Goal: Task Accomplishment & Management: Complete application form

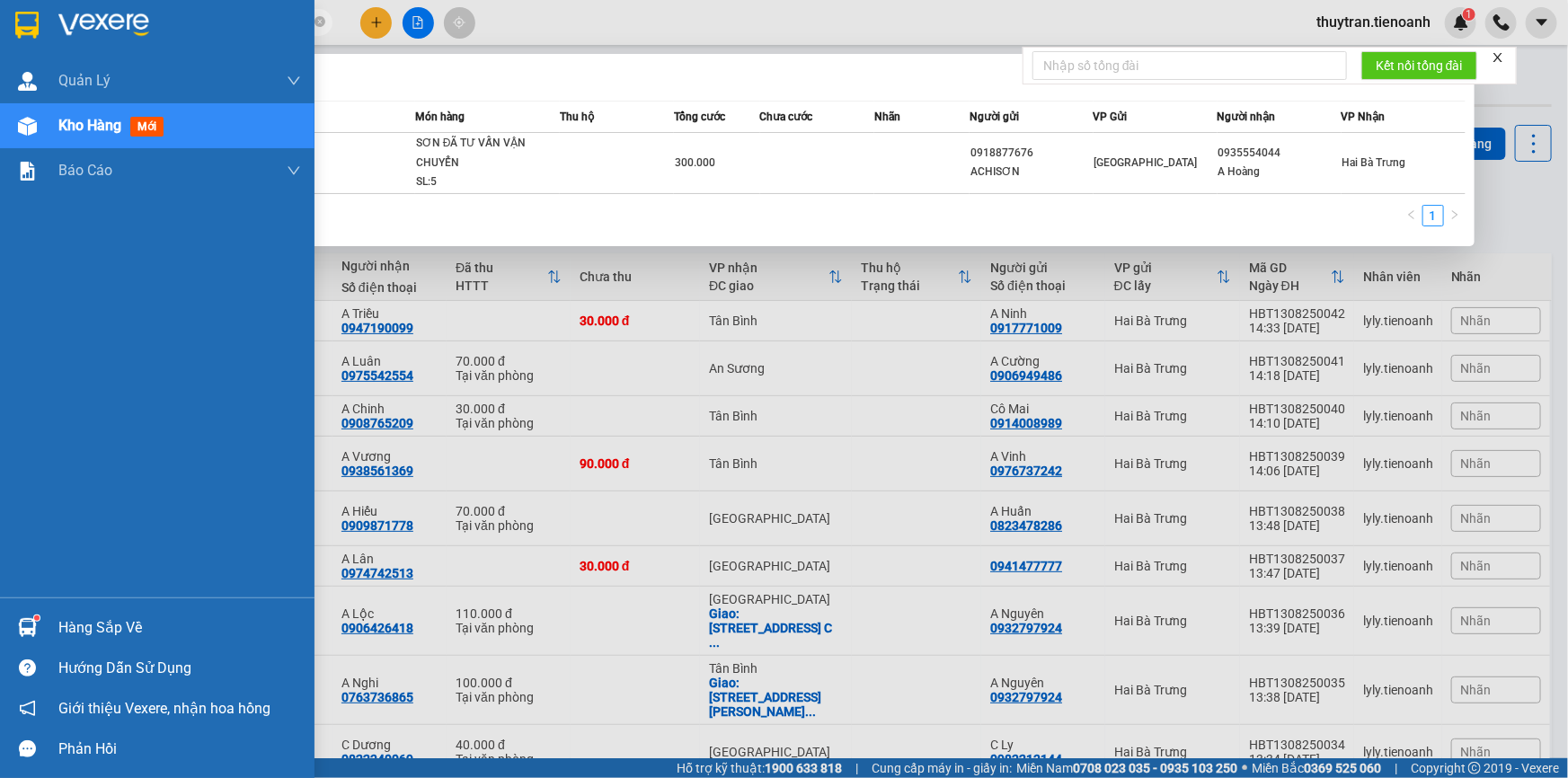
drag, startPoint x: 0, startPoint y: 0, endPoint x: 0, endPoint y: 36, distance: 36.0
click at [0, 36] on section "Kết quả tìm kiếm ( 1 ) Bộ lọc Mã ĐH Trạng thái Món hàng Thu hộ Tổng cước Chưa c…" at bounding box center [784, 389] width 1568 height 778
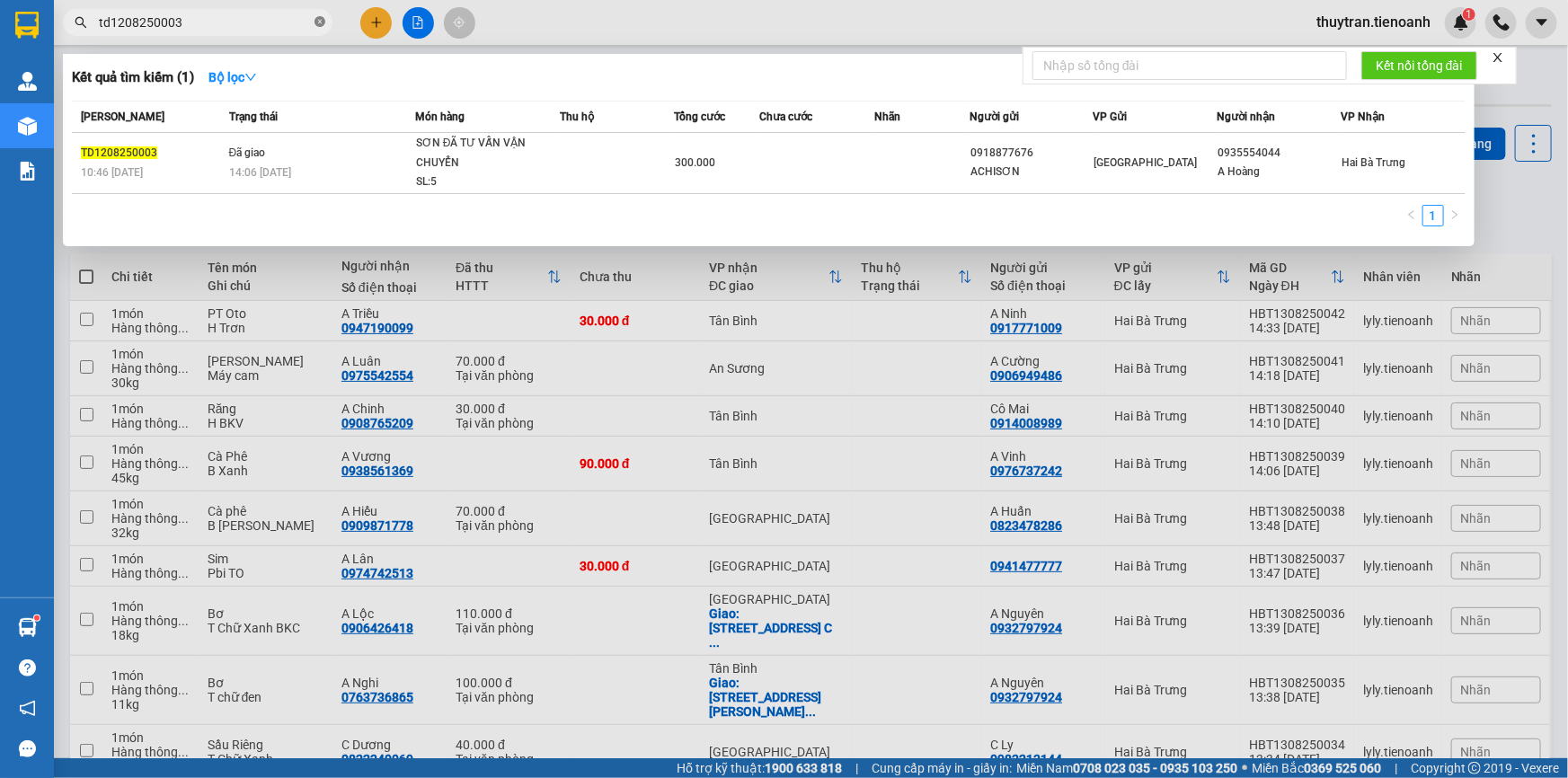
click at [314, 22] on icon "close-circle" at bounding box center [320, 22] width 11 height 11
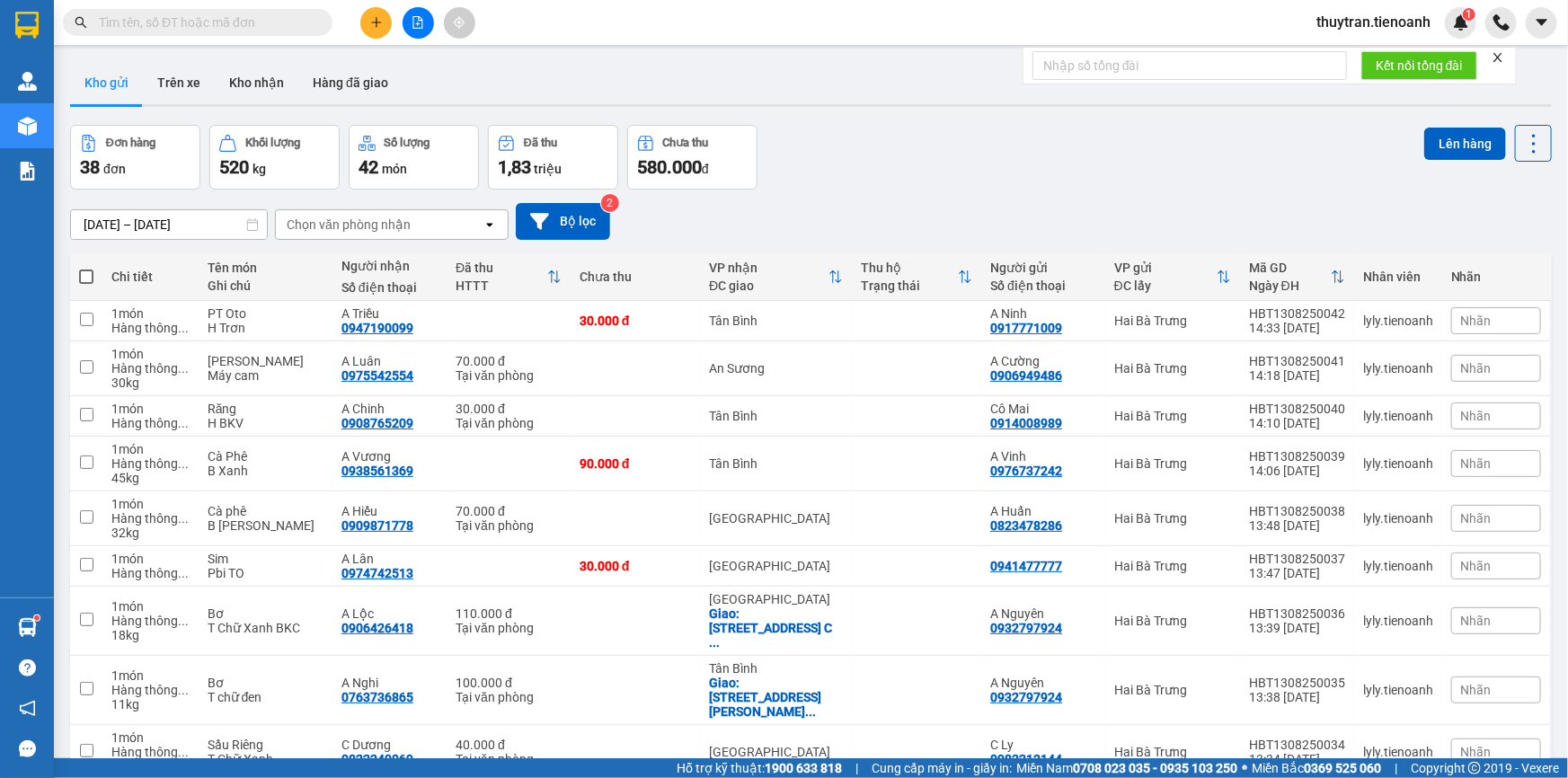
click at [151, 27] on input "text" at bounding box center [204, 23] width 212 height 20
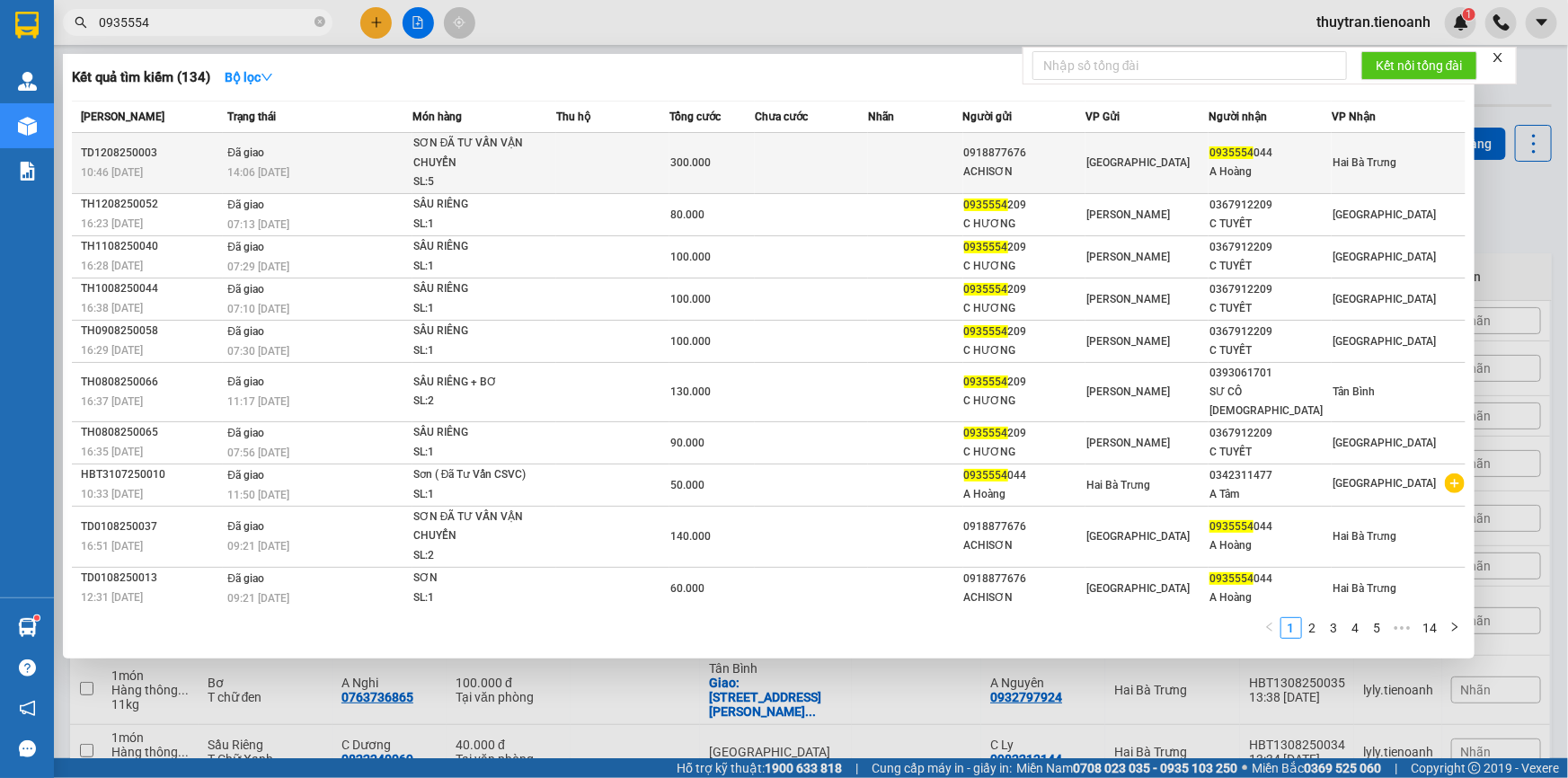
type input "0935554"
click at [590, 170] on td at bounding box center [613, 163] width 114 height 61
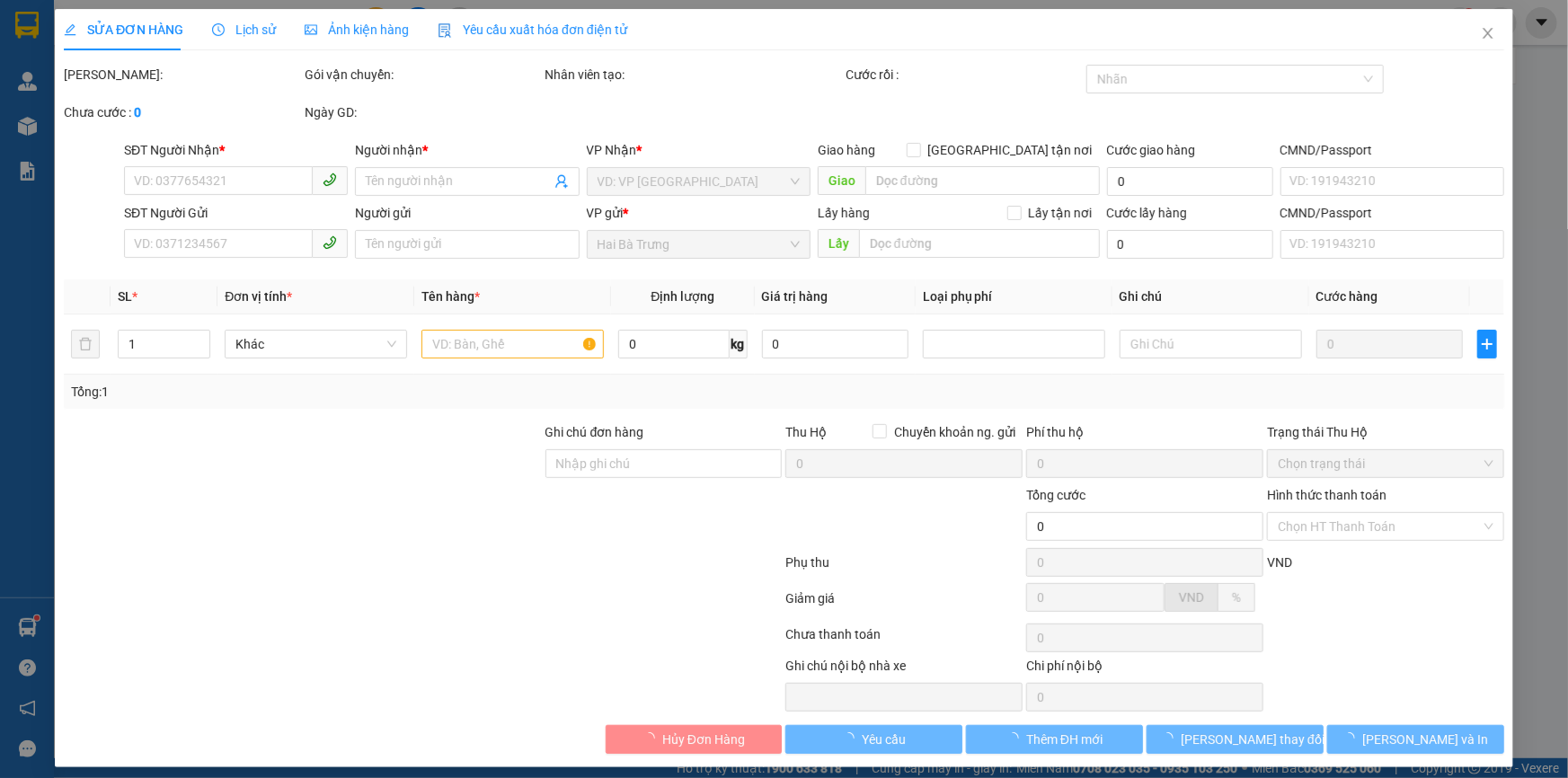
type input "0935554044"
type input "A Hoàng"
type input "0918877676"
type input "ACHISƠN"
type input "ĐÃ TƯ VẤN VẬN CHUYỂN"
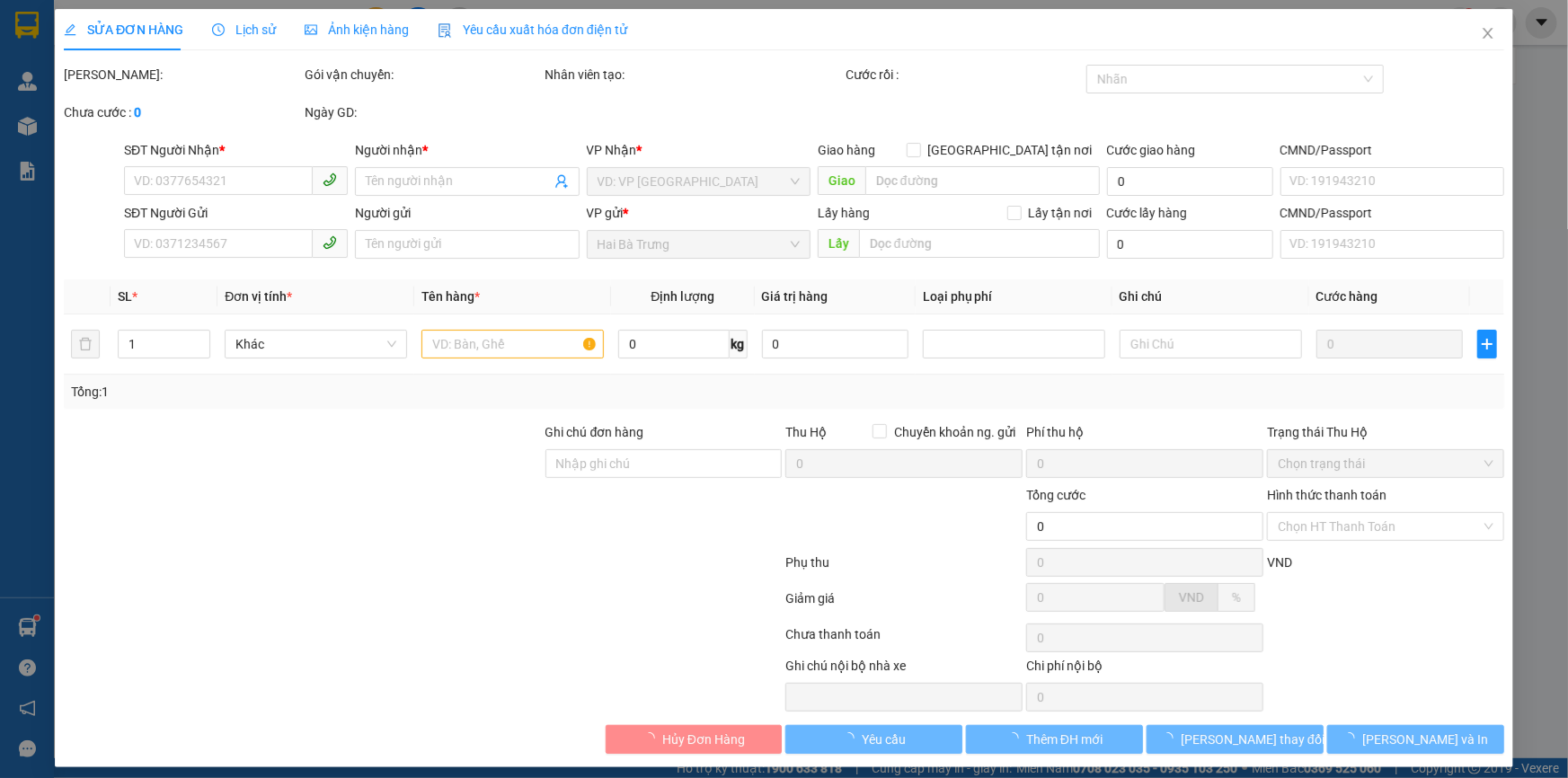
type input "300.000"
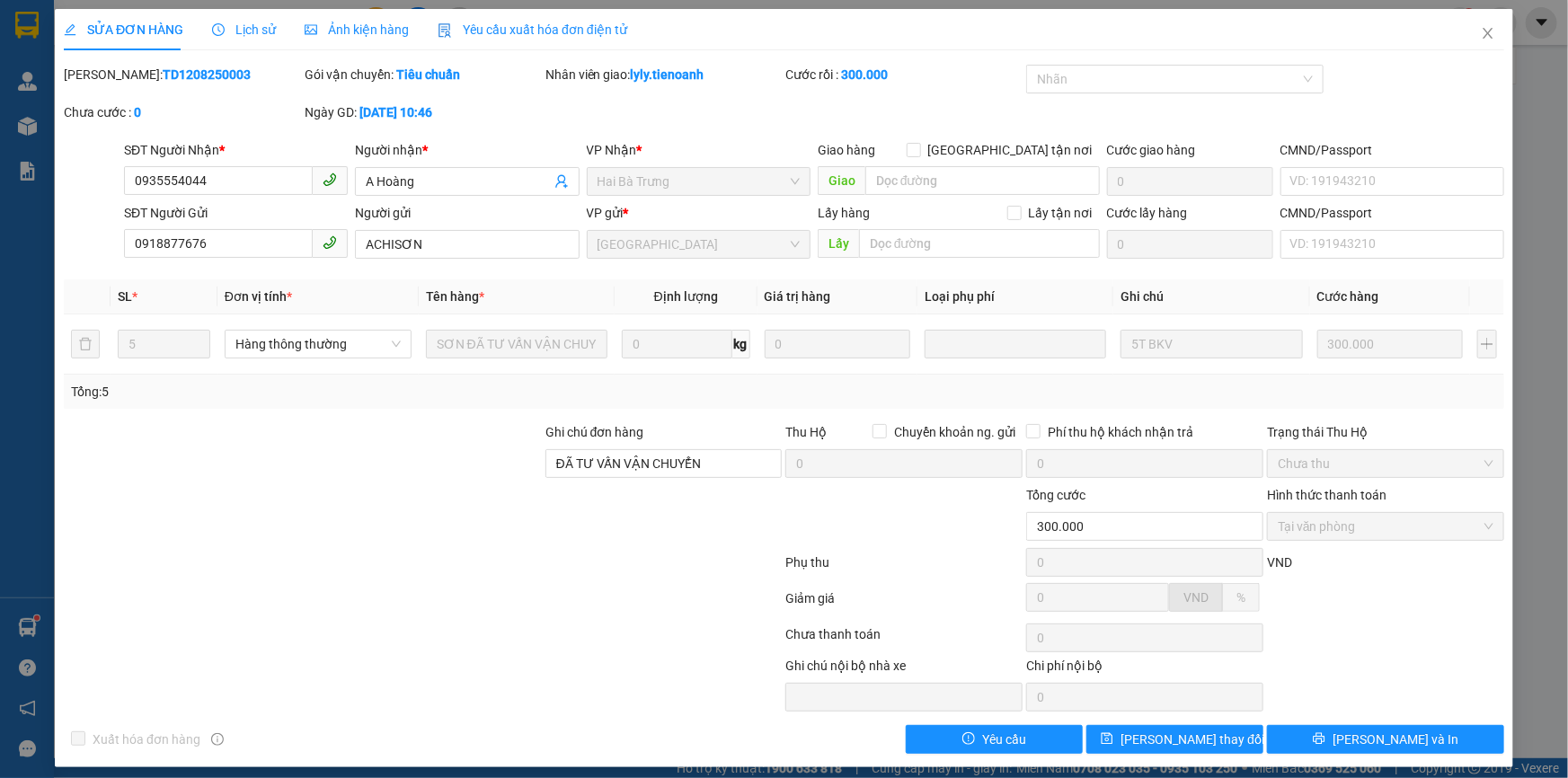
click at [243, 31] on span "Lịch sử" at bounding box center [244, 30] width 64 height 15
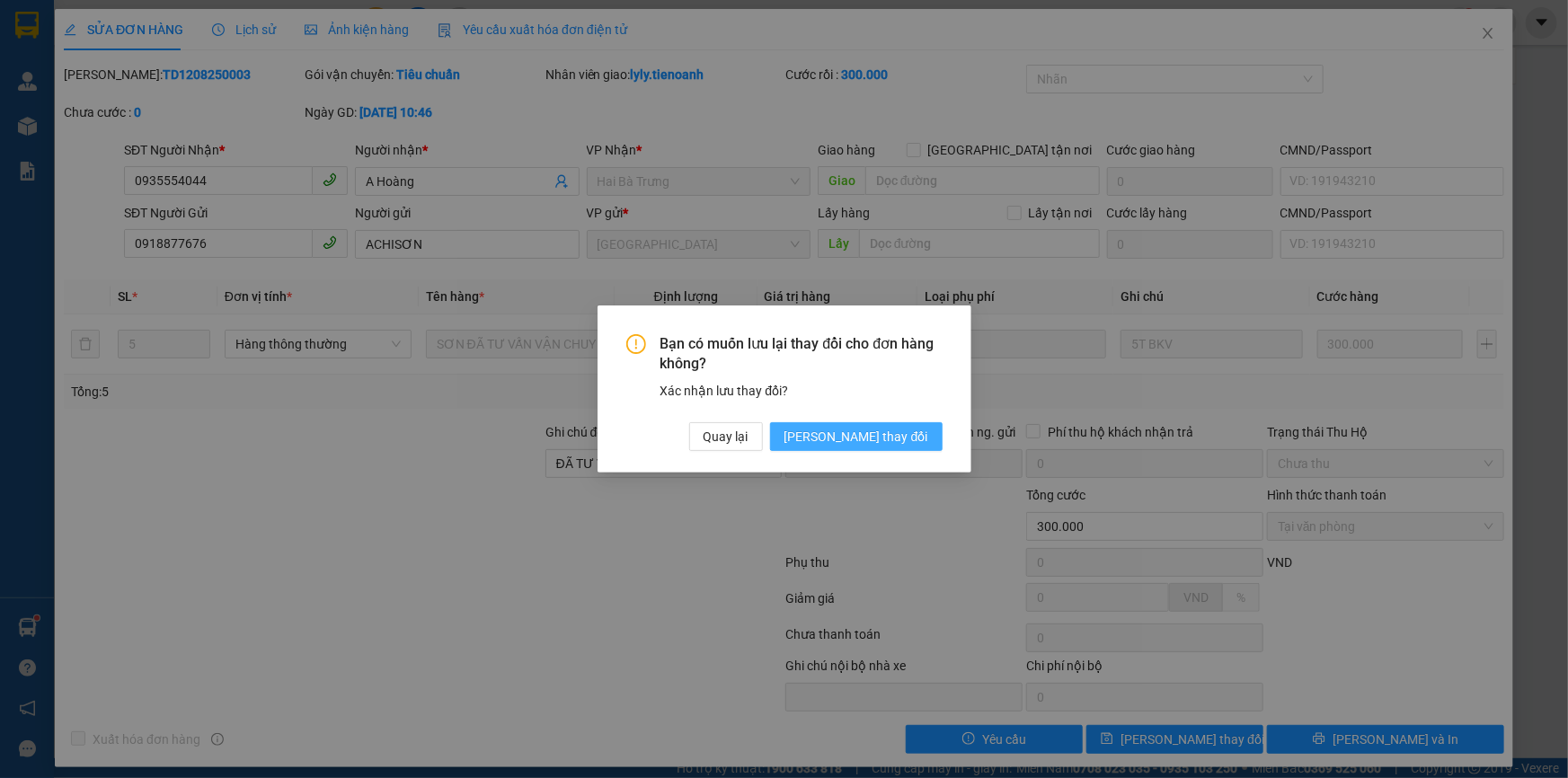
click at [898, 440] on span "[PERSON_NAME] thay đổi" at bounding box center [855, 437] width 144 height 20
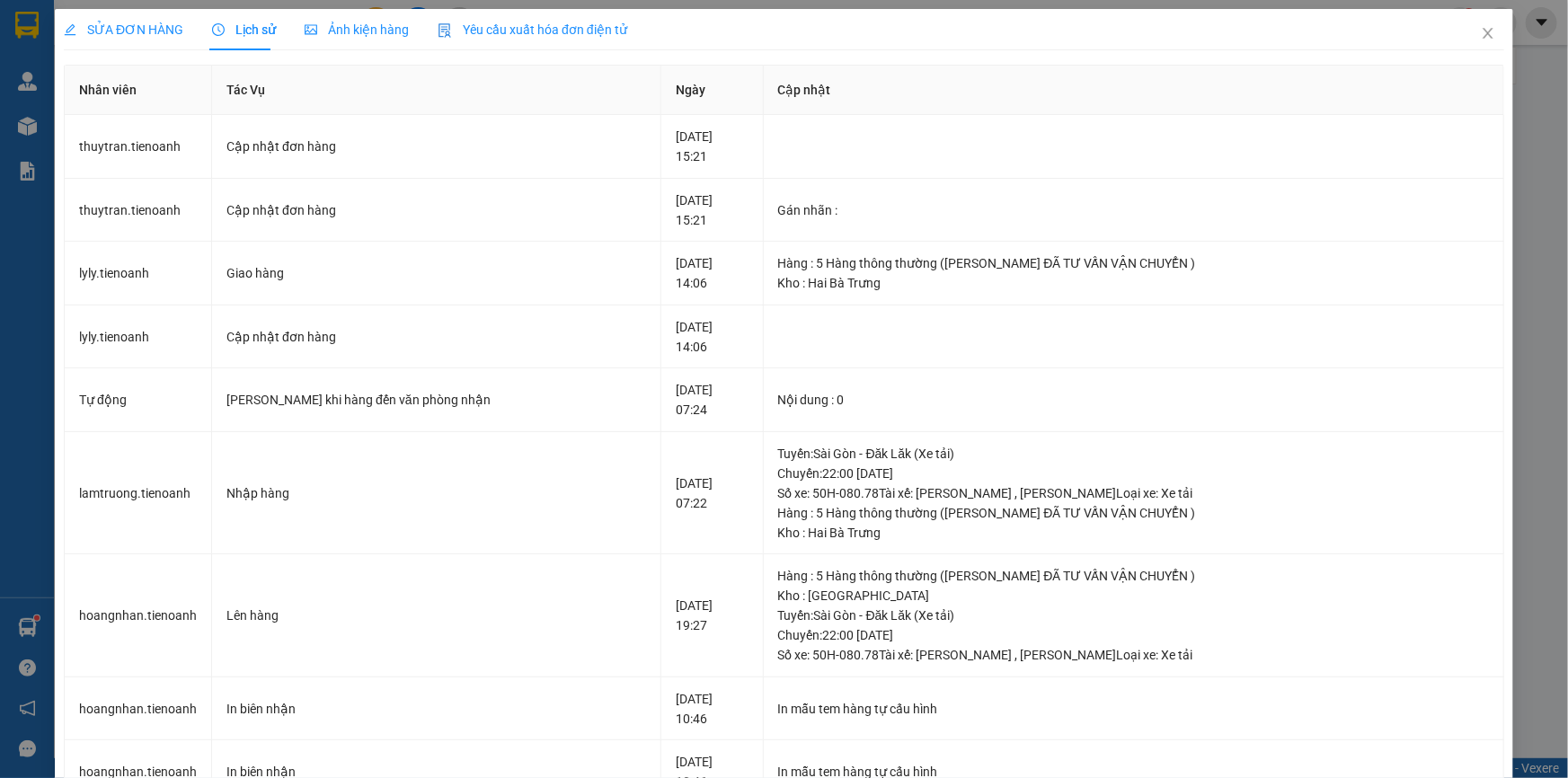
click at [146, 27] on span "SỬA ĐƠN HÀNG" at bounding box center [124, 30] width 119 height 15
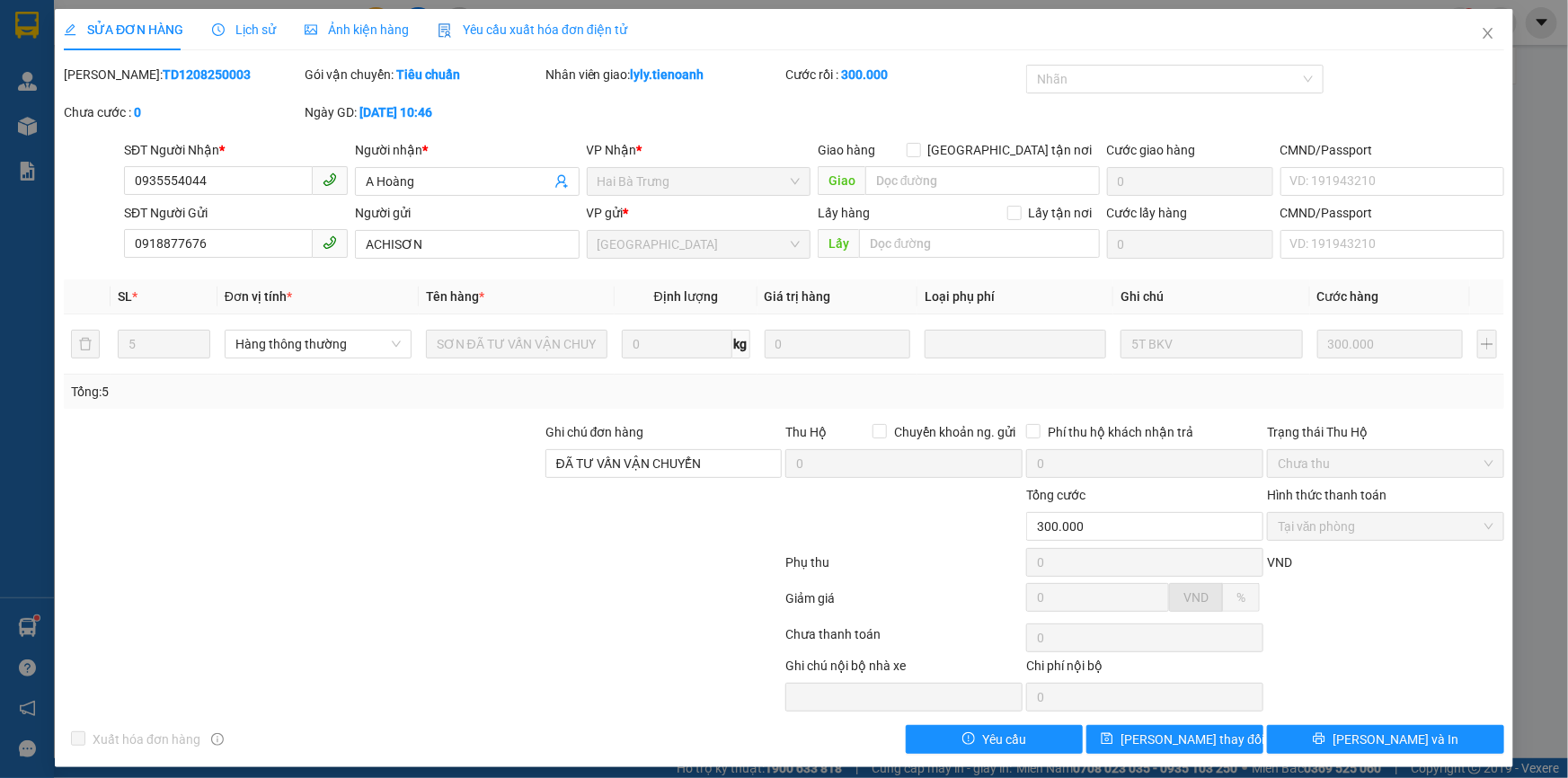
click at [252, 36] on span "Lịch sử" at bounding box center [244, 30] width 64 height 15
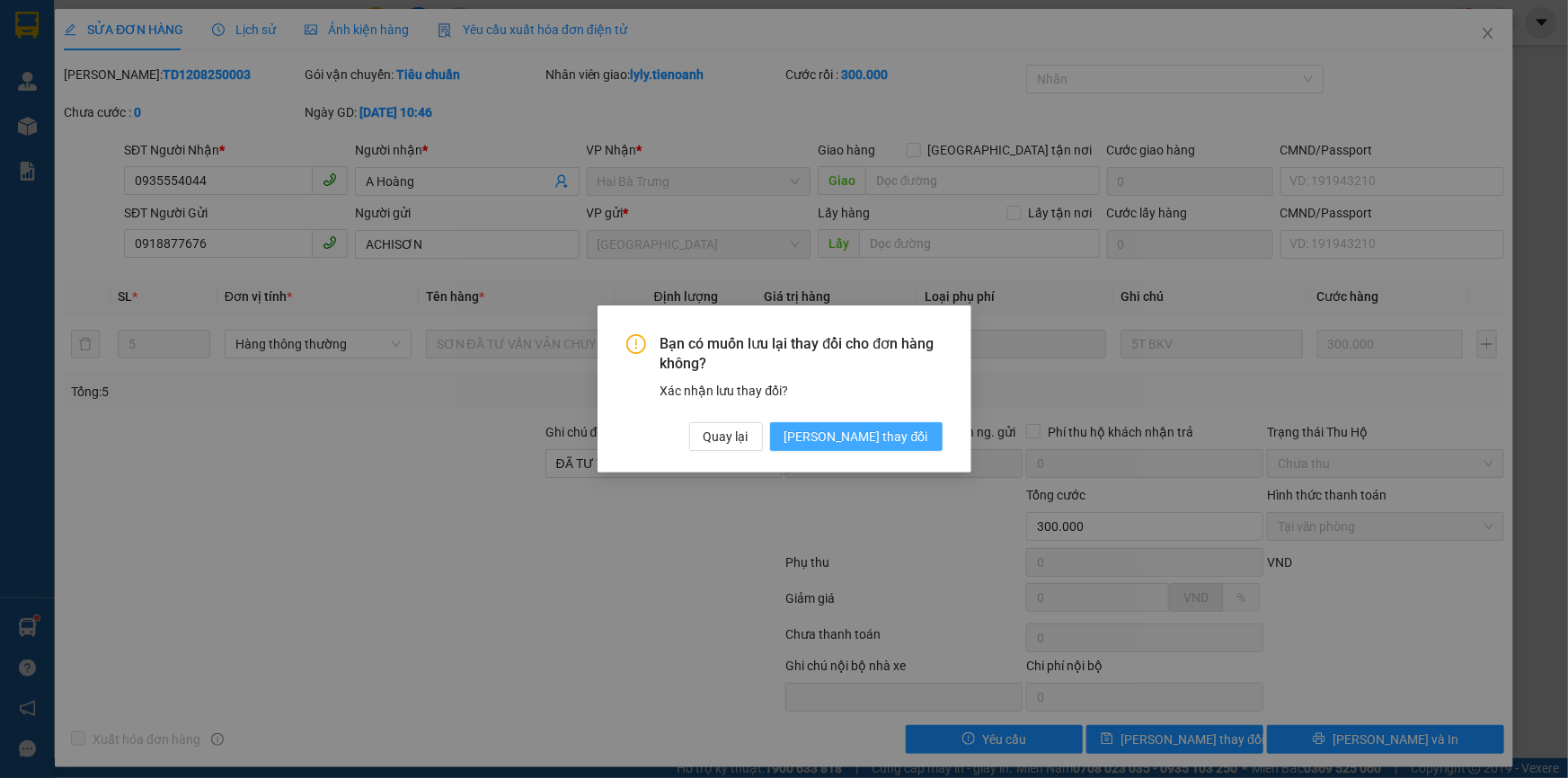
click at [863, 431] on span "[PERSON_NAME] thay đổi" at bounding box center [855, 437] width 144 height 20
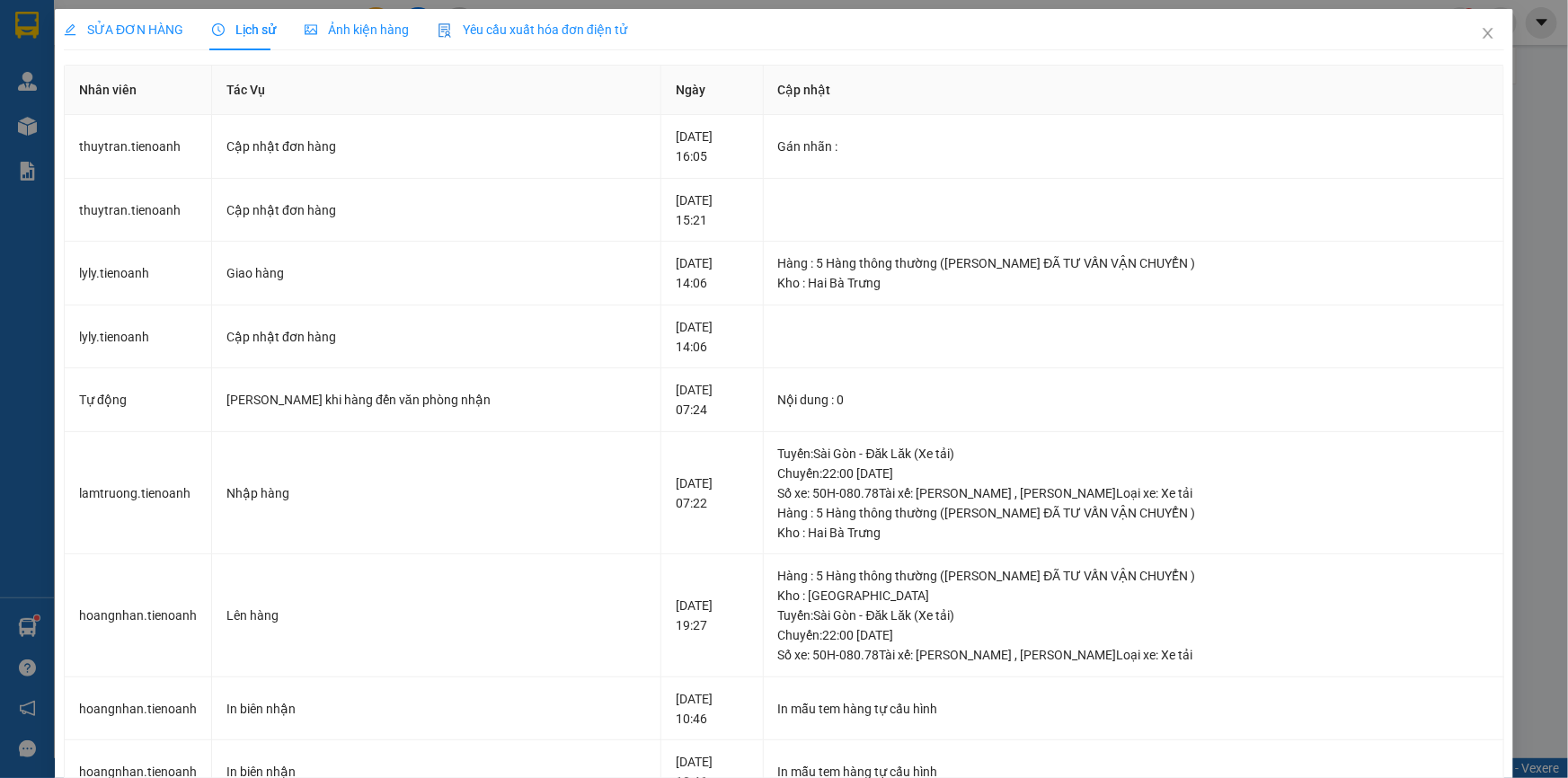
click at [152, 27] on span "SỬA ĐƠN HÀNG" at bounding box center [124, 30] width 119 height 15
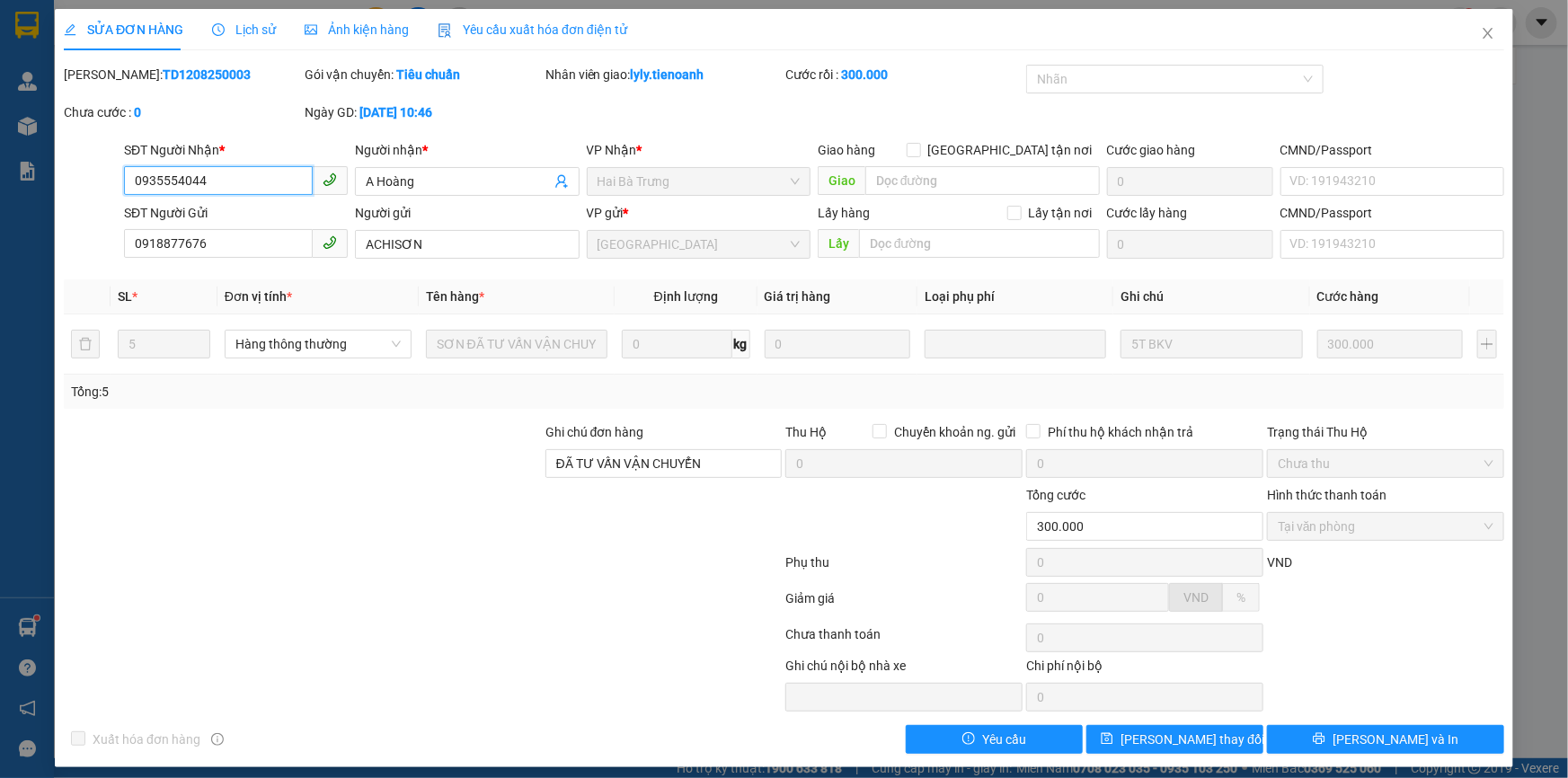
click at [202, 173] on input "0935554044" at bounding box center [218, 180] width 189 height 28
click at [1476, 43] on span "Close" at bounding box center [1487, 34] width 50 height 50
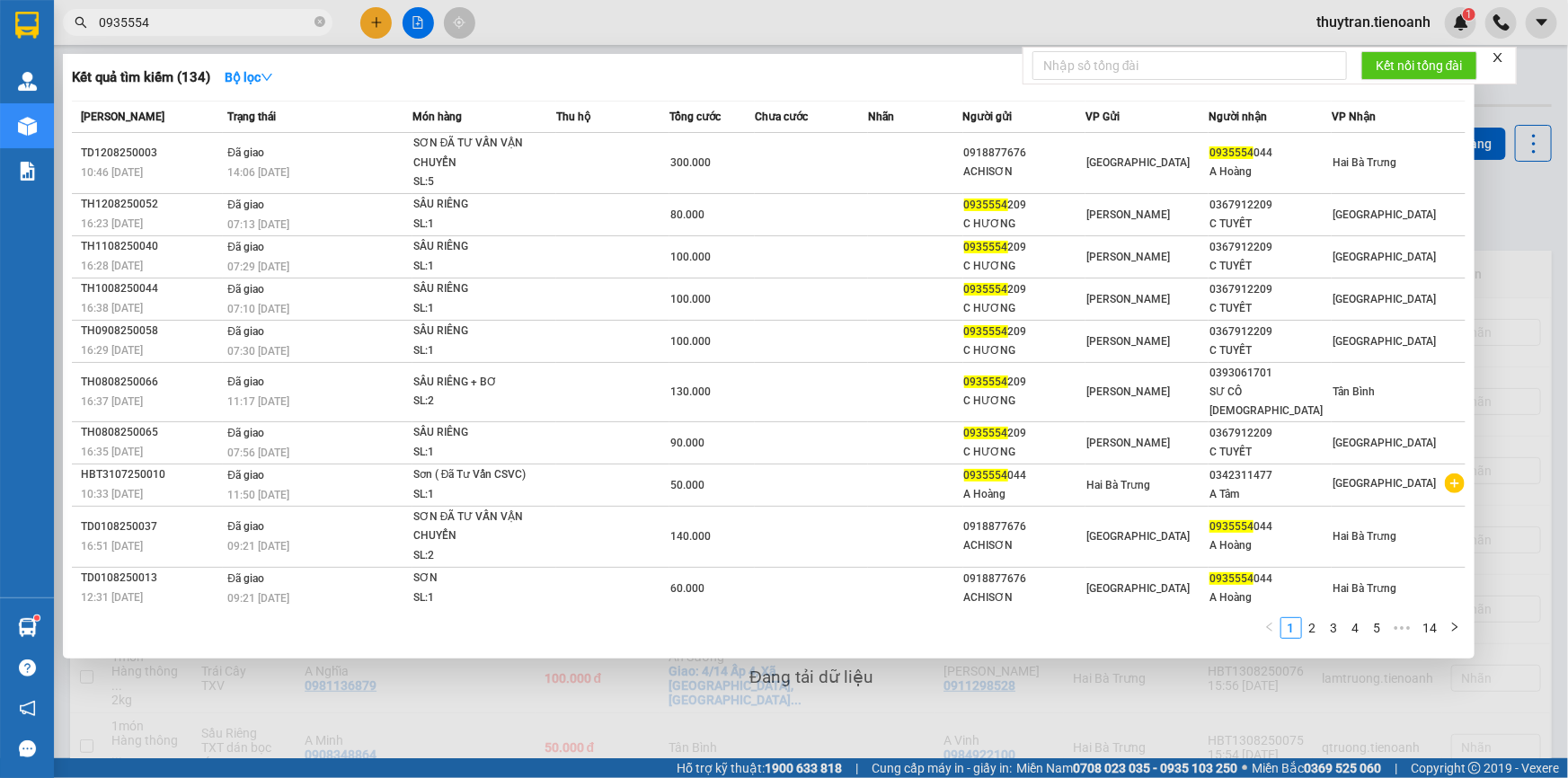
click at [172, 19] on input "0935554" at bounding box center [204, 23] width 212 height 20
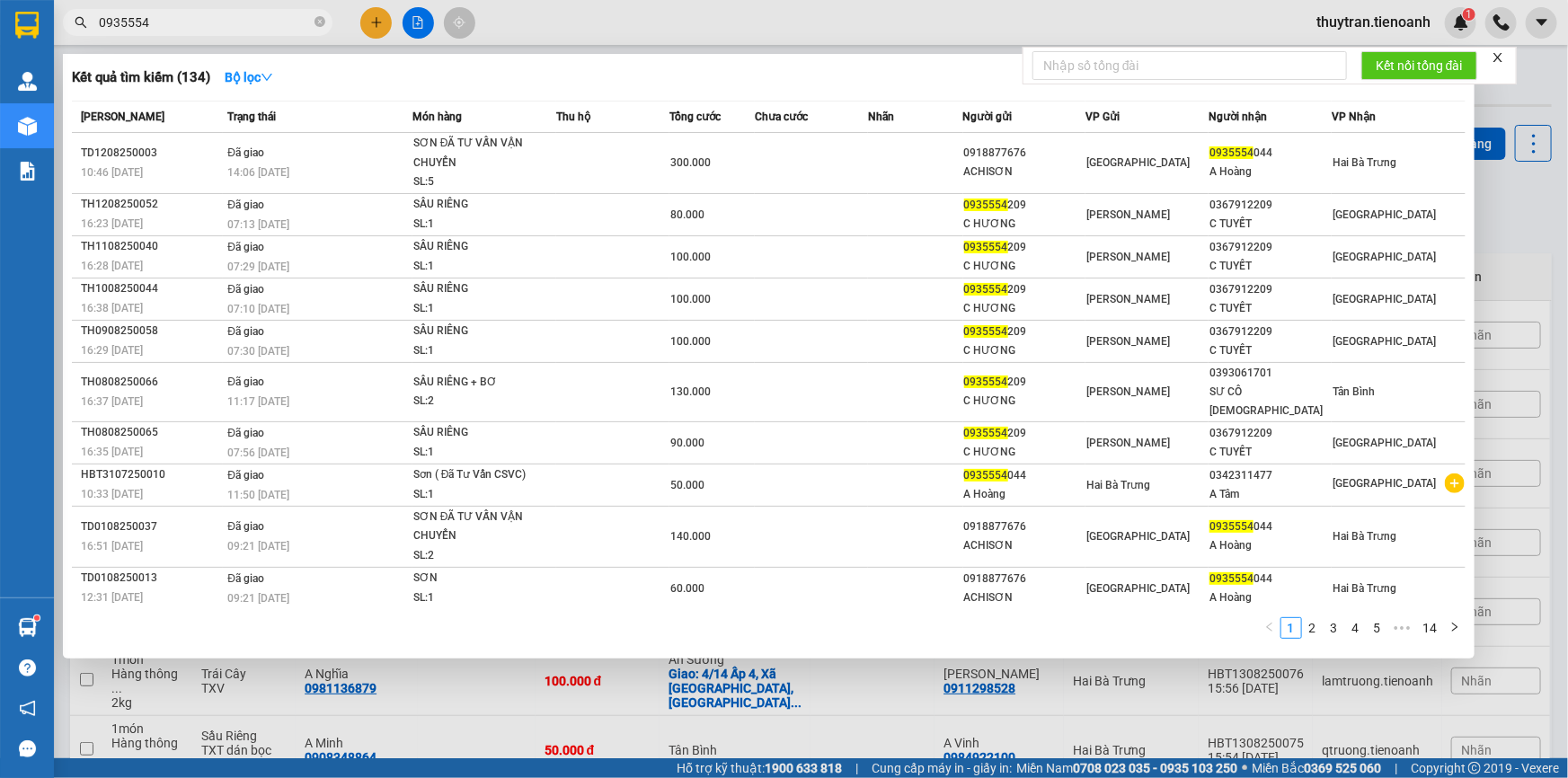
paste input "044"
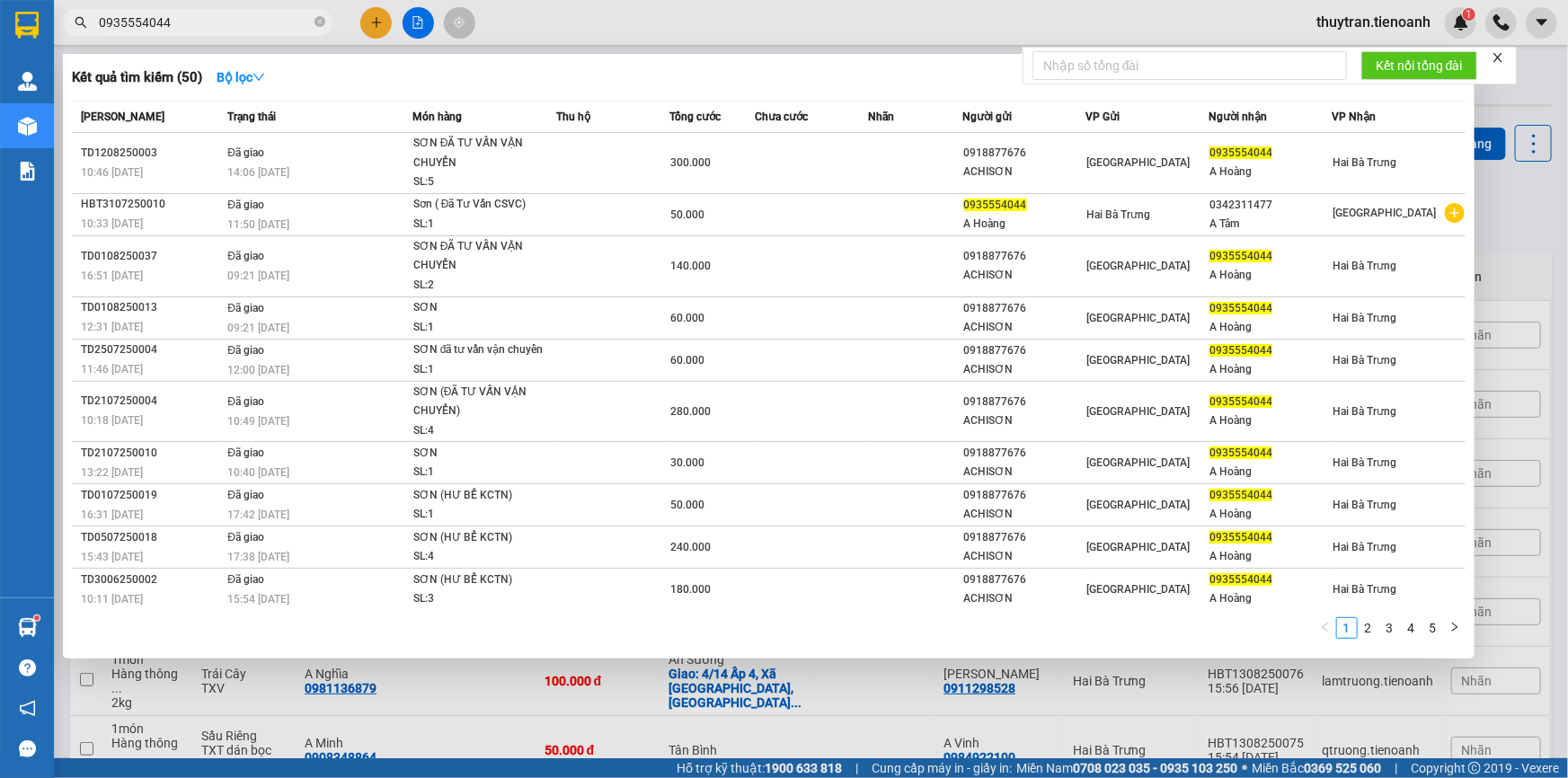
type input "0935554044"
